Goal: Task Accomplishment & Management: Use online tool/utility

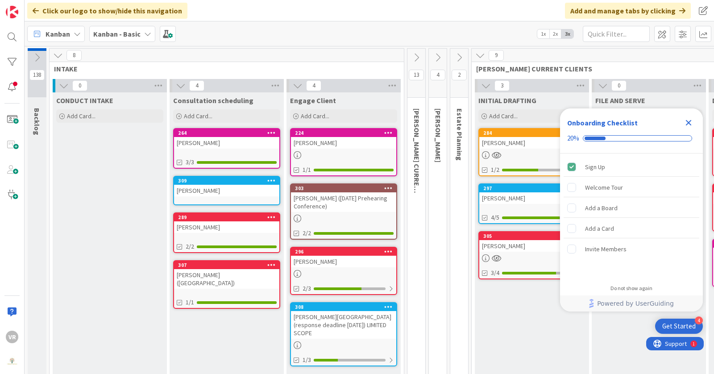
click at [694, 125] on icon "Close Checklist" at bounding box center [689, 122] width 11 height 11
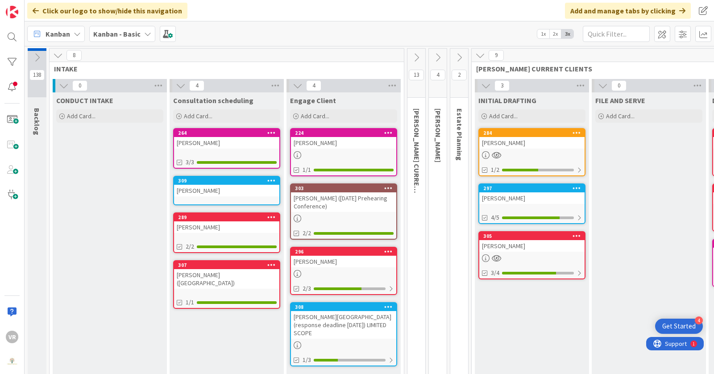
click at [541, 250] on div "[PERSON_NAME]" at bounding box center [532, 246] width 105 height 12
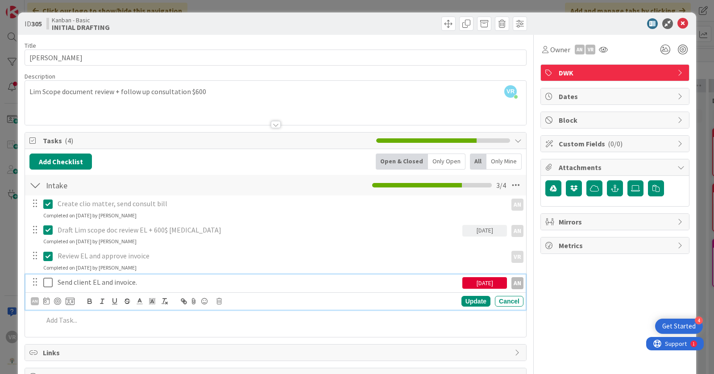
click at [44, 281] on icon at bounding box center [47, 282] width 9 height 11
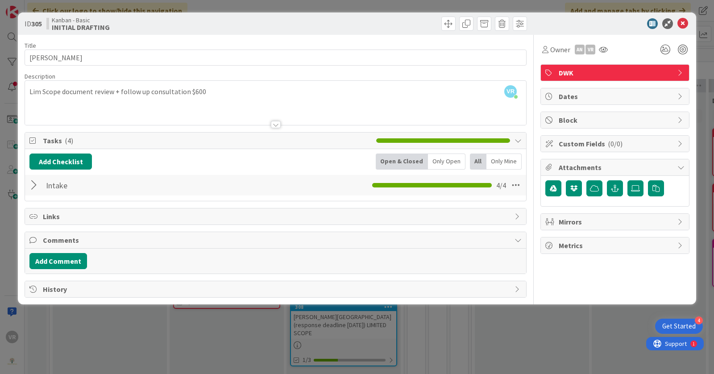
click at [31, 181] on div at bounding box center [35, 185] width 12 height 16
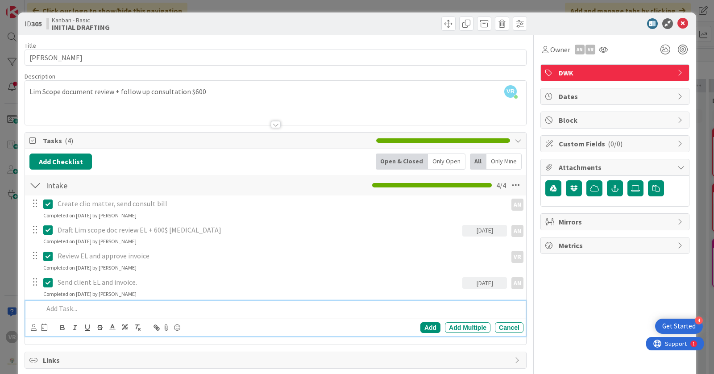
click at [67, 306] on p at bounding box center [281, 309] width 477 height 10
click at [29, 328] on div "Add Add Multiple Cancel" at bounding box center [275, 327] width 501 height 17
click at [32, 327] on icon at bounding box center [34, 327] width 6 height 7
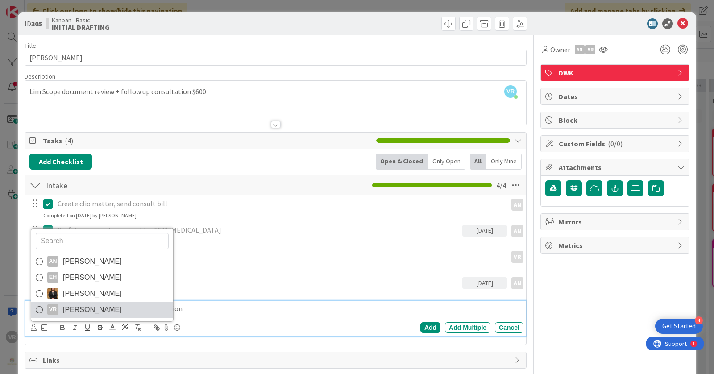
click at [74, 312] on span "[PERSON_NAME]" at bounding box center [92, 309] width 59 height 13
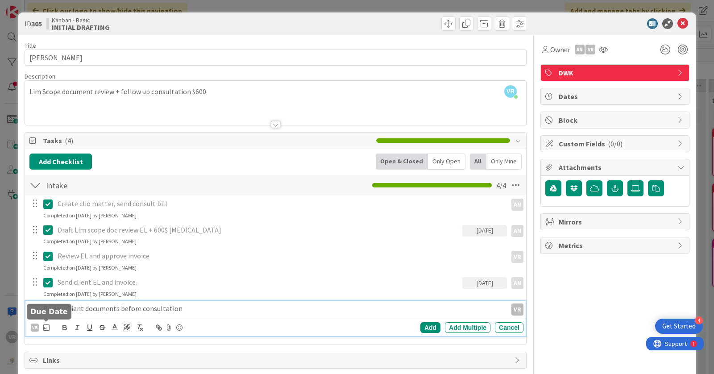
click at [47, 327] on icon at bounding box center [46, 327] width 6 height 7
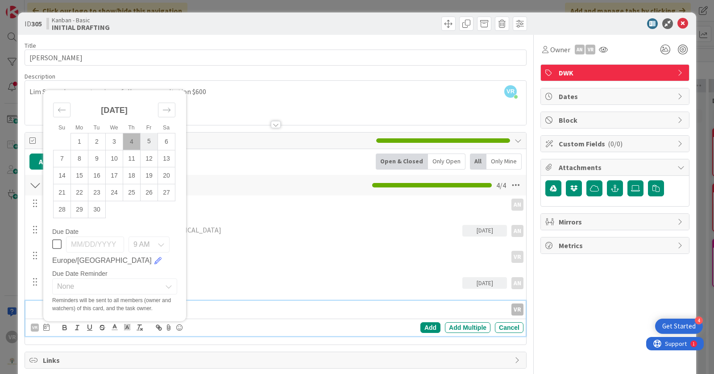
click at [142, 135] on td "5" at bounding box center [149, 141] width 17 height 17
click at [421, 326] on div "Add" at bounding box center [431, 327] width 20 height 11
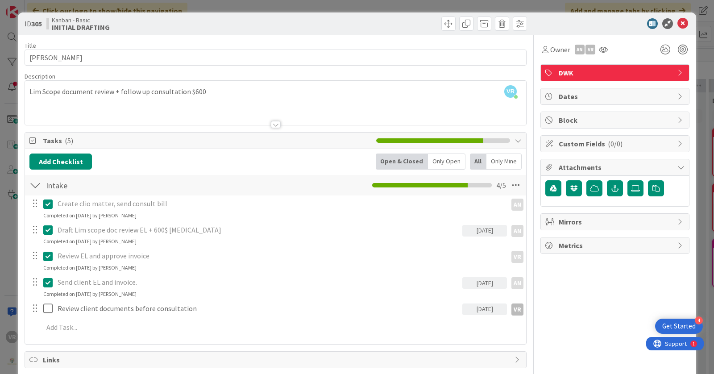
click at [12, 240] on div "ID 305 Kanban - Basic INITIAL DRAFTING Title 13 / 128 Beach, [PERSON_NAME] Desc…" at bounding box center [357, 187] width 714 height 374
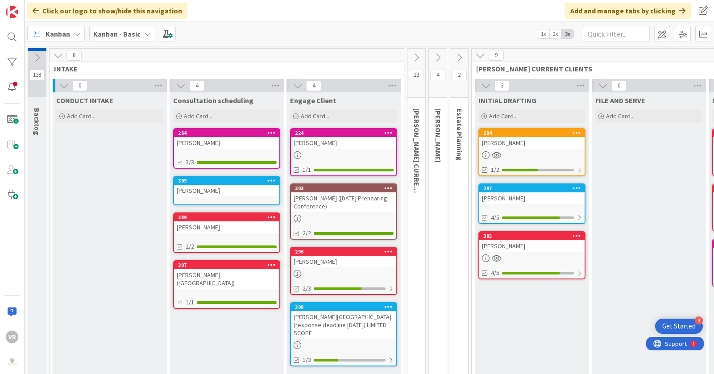
click at [517, 151] on div at bounding box center [532, 155] width 105 height 8
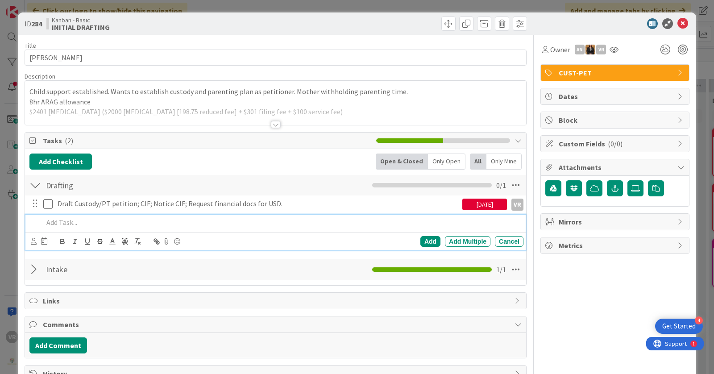
click at [71, 225] on p at bounding box center [281, 222] width 477 height 10
click at [32, 243] on div at bounding box center [34, 242] width 6 height 10
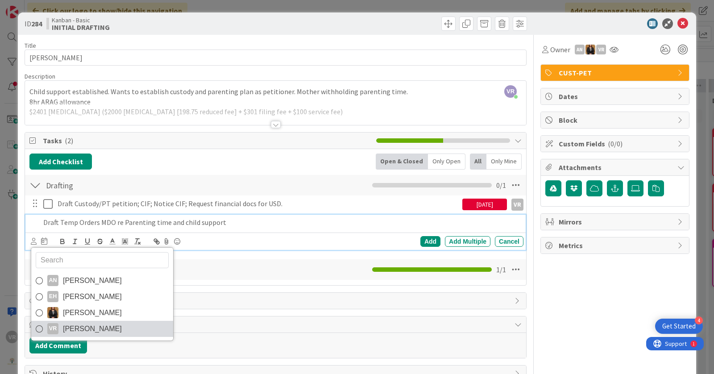
click at [65, 322] on span "[PERSON_NAME]" at bounding box center [92, 328] width 59 height 13
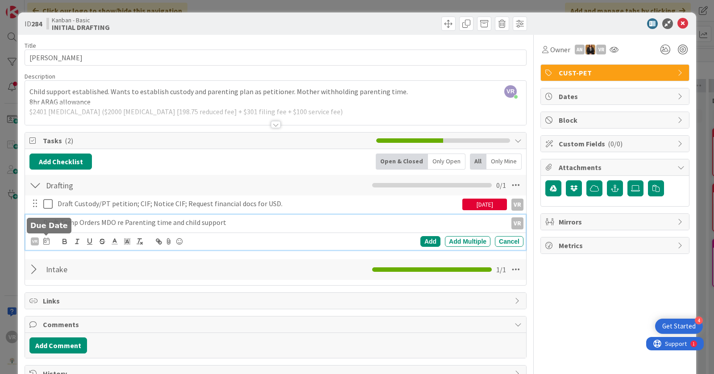
click at [48, 242] on icon at bounding box center [46, 241] width 6 height 7
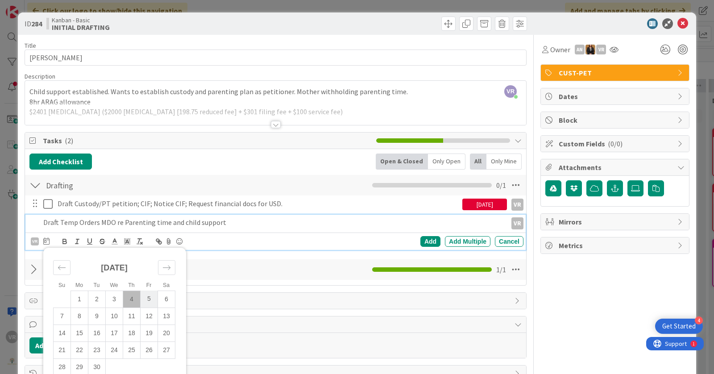
click at [142, 295] on td "5" at bounding box center [149, 299] width 17 height 17
click at [431, 238] on div "Add" at bounding box center [431, 241] width 20 height 11
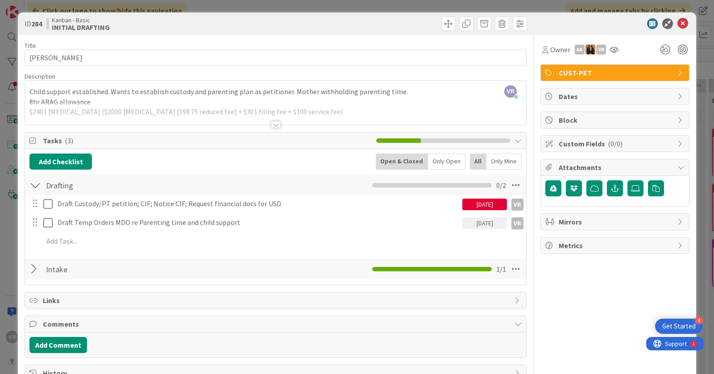
click at [4, 211] on div "ID 284 Kanban - Basic INITIAL DRAFTING Title 14 / 128 [PERSON_NAME] Description…" at bounding box center [357, 187] width 714 height 374
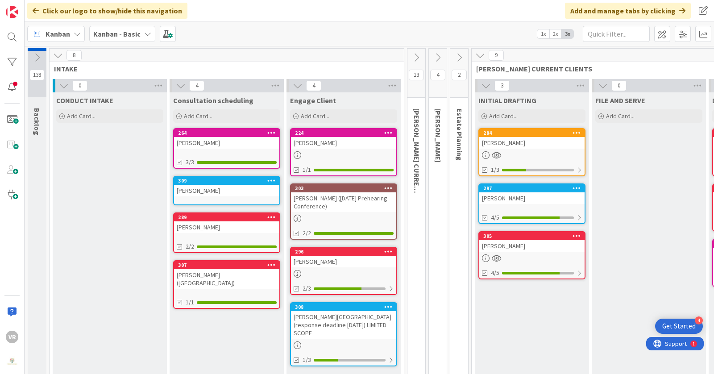
click at [551, 203] on div "[PERSON_NAME]" at bounding box center [532, 198] width 105 height 12
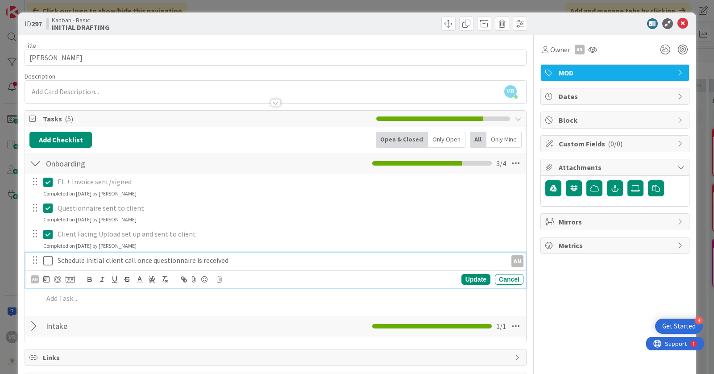
click at [51, 262] on icon at bounding box center [47, 260] width 9 height 11
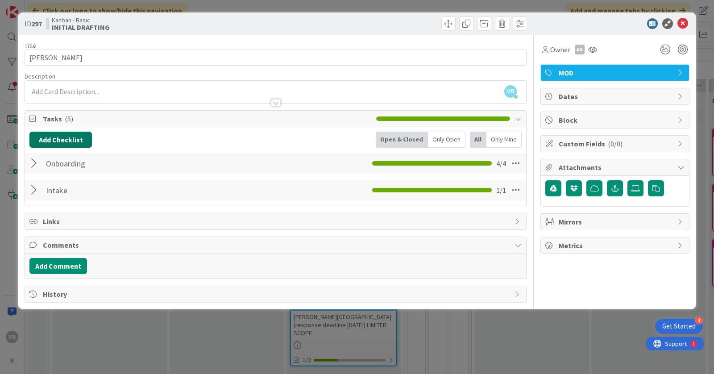
click at [71, 144] on button "Add Checklist" at bounding box center [60, 140] width 63 height 16
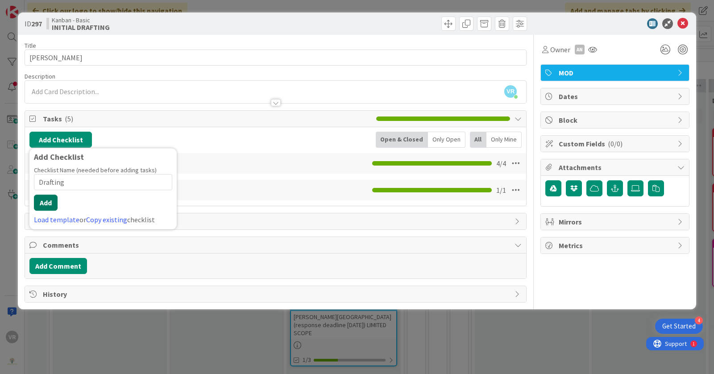
type input "Drafting"
click at [45, 200] on button "Add" at bounding box center [46, 203] width 24 height 16
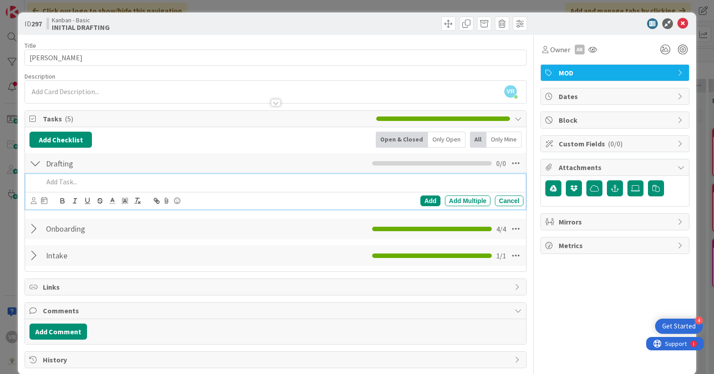
click at [8, 247] on div "ID 297 Kanban - Basic INITIAL DRAFTING Title 15 / 128 [PERSON_NAME] Description…" at bounding box center [357, 187] width 714 height 374
